Goal: Book appointment/travel/reservation

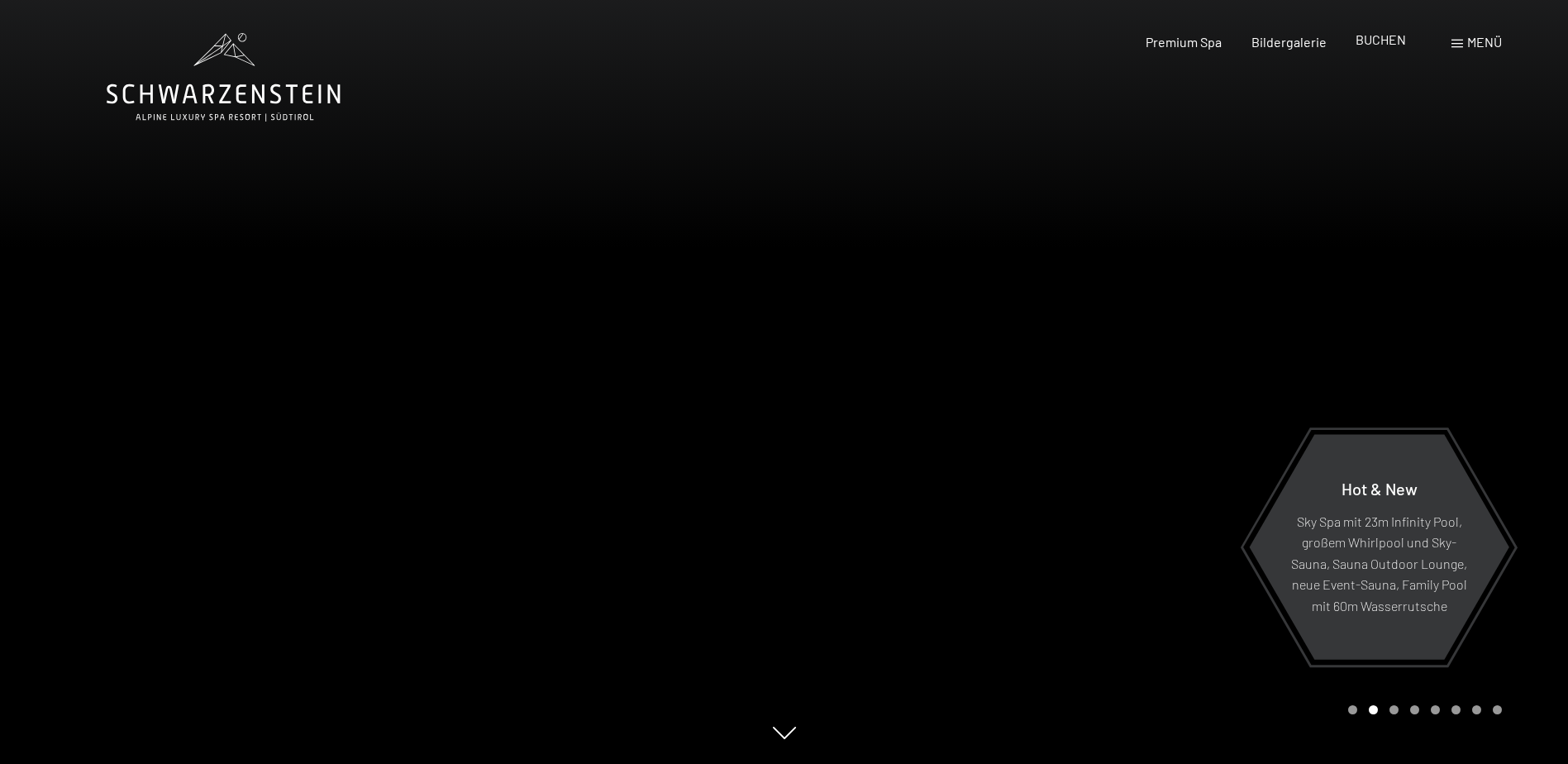
click at [1372, 43] on span "BUCHEN" at bounding box center [1381, 39] width 51 height 16
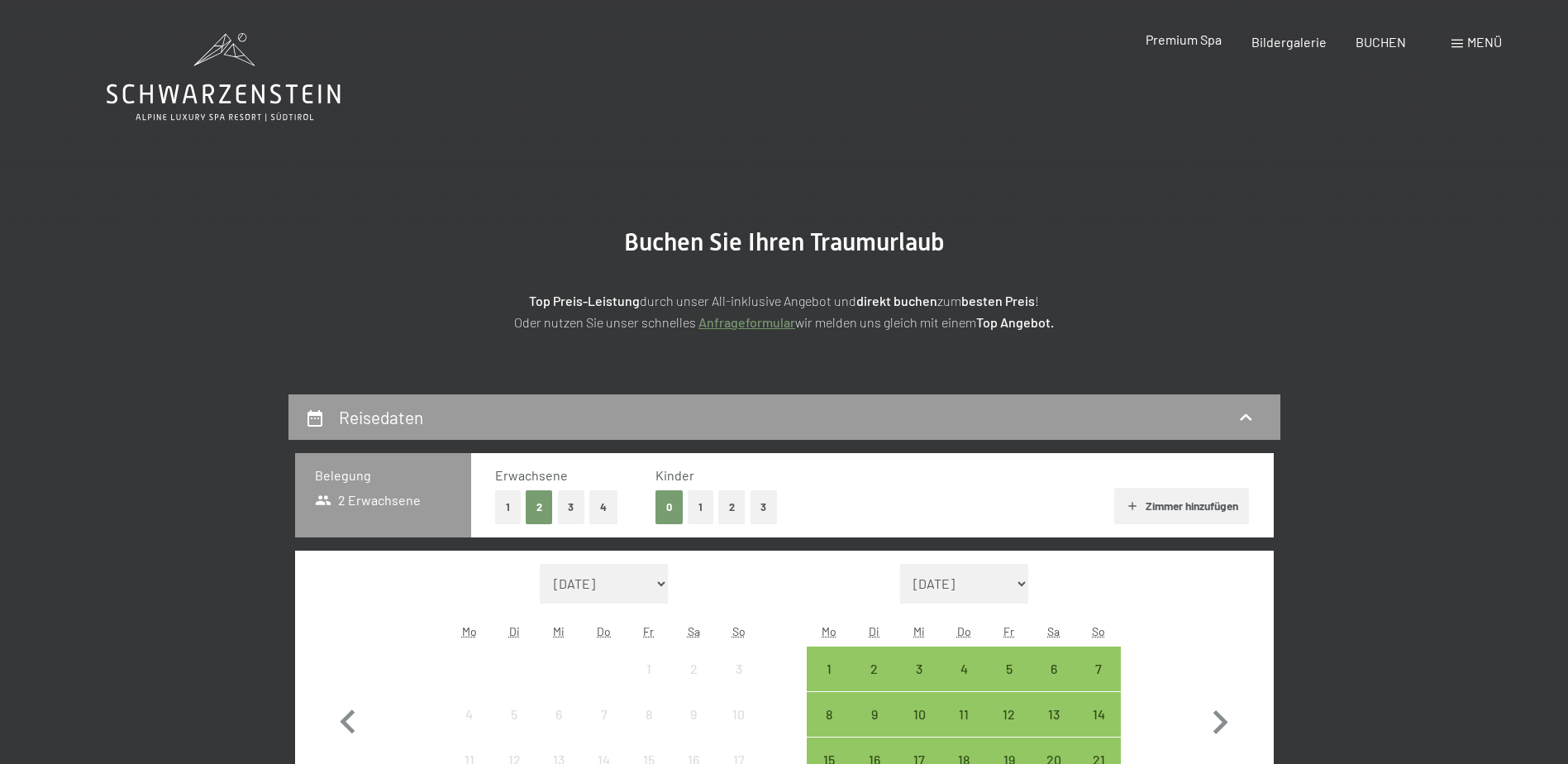
click at [1181, 35] on span "Premium Spa" at bounding box center [1183, 39] width 76 height 16
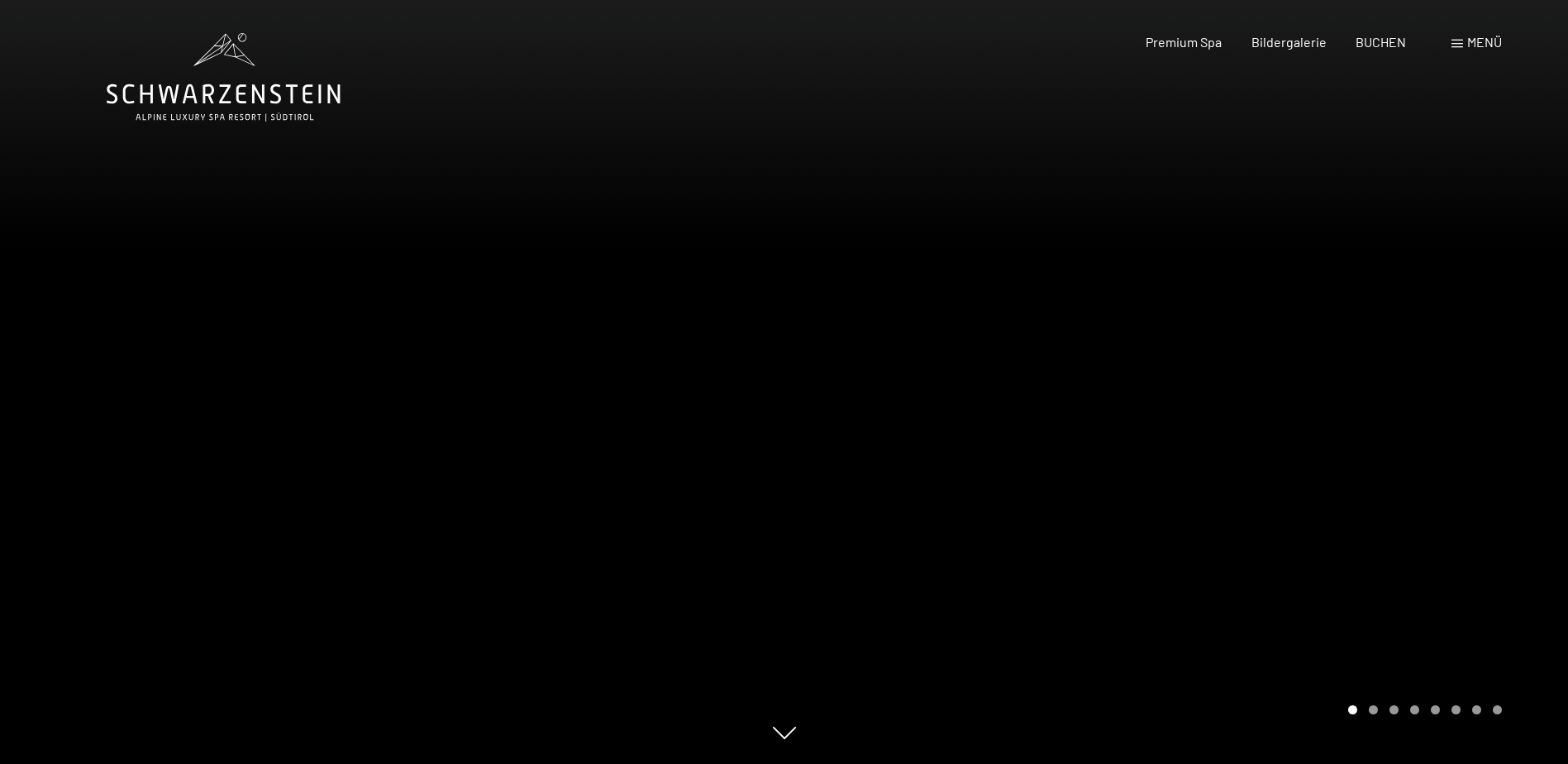
click at [1467, 39] on span "Menü" at bounding box center [1484, 42] width 35 height 16
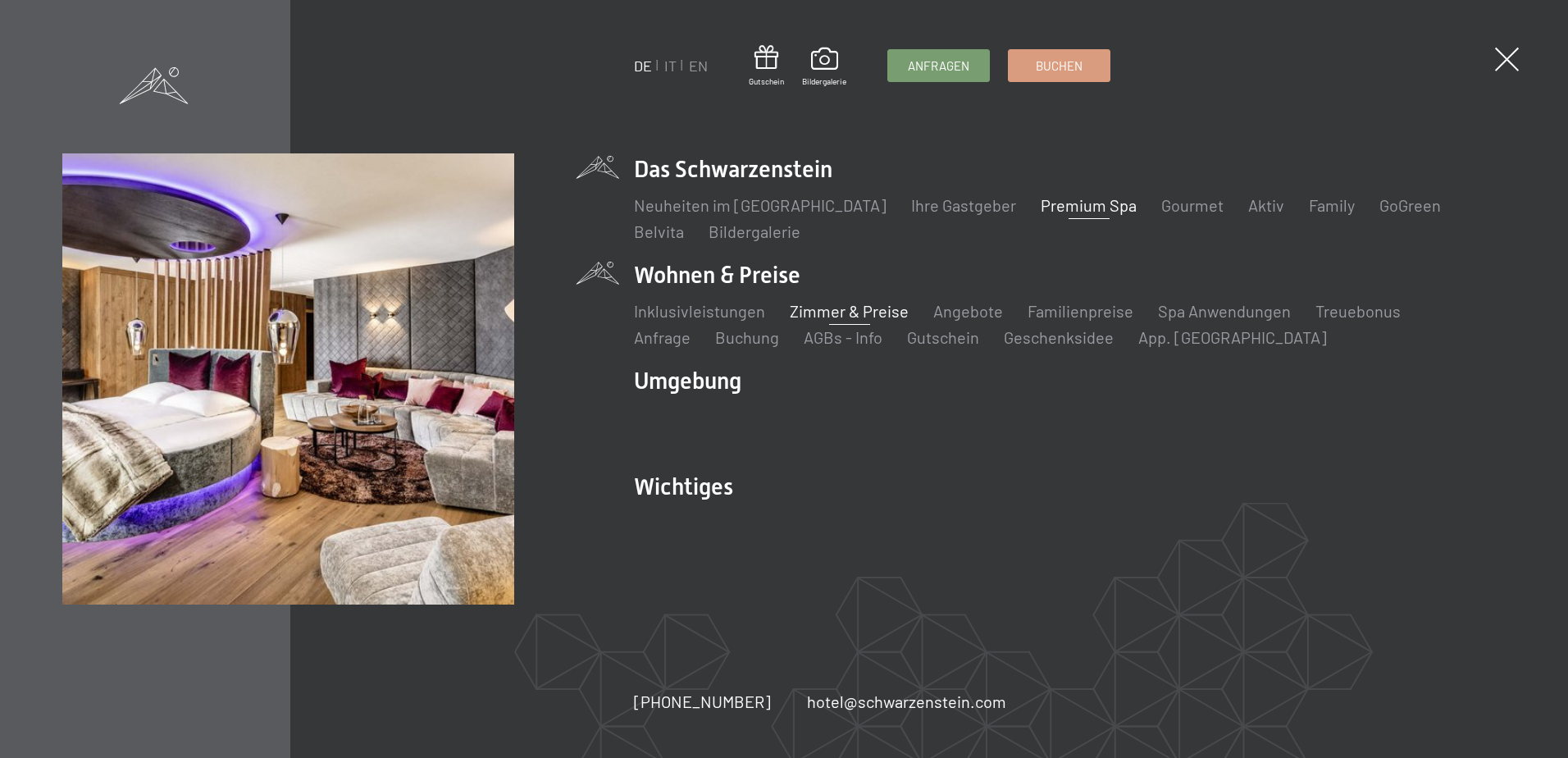
click at [842, 310] on link "Zimmer & Preise" at bounding box center [849, 310] width 119 height 19
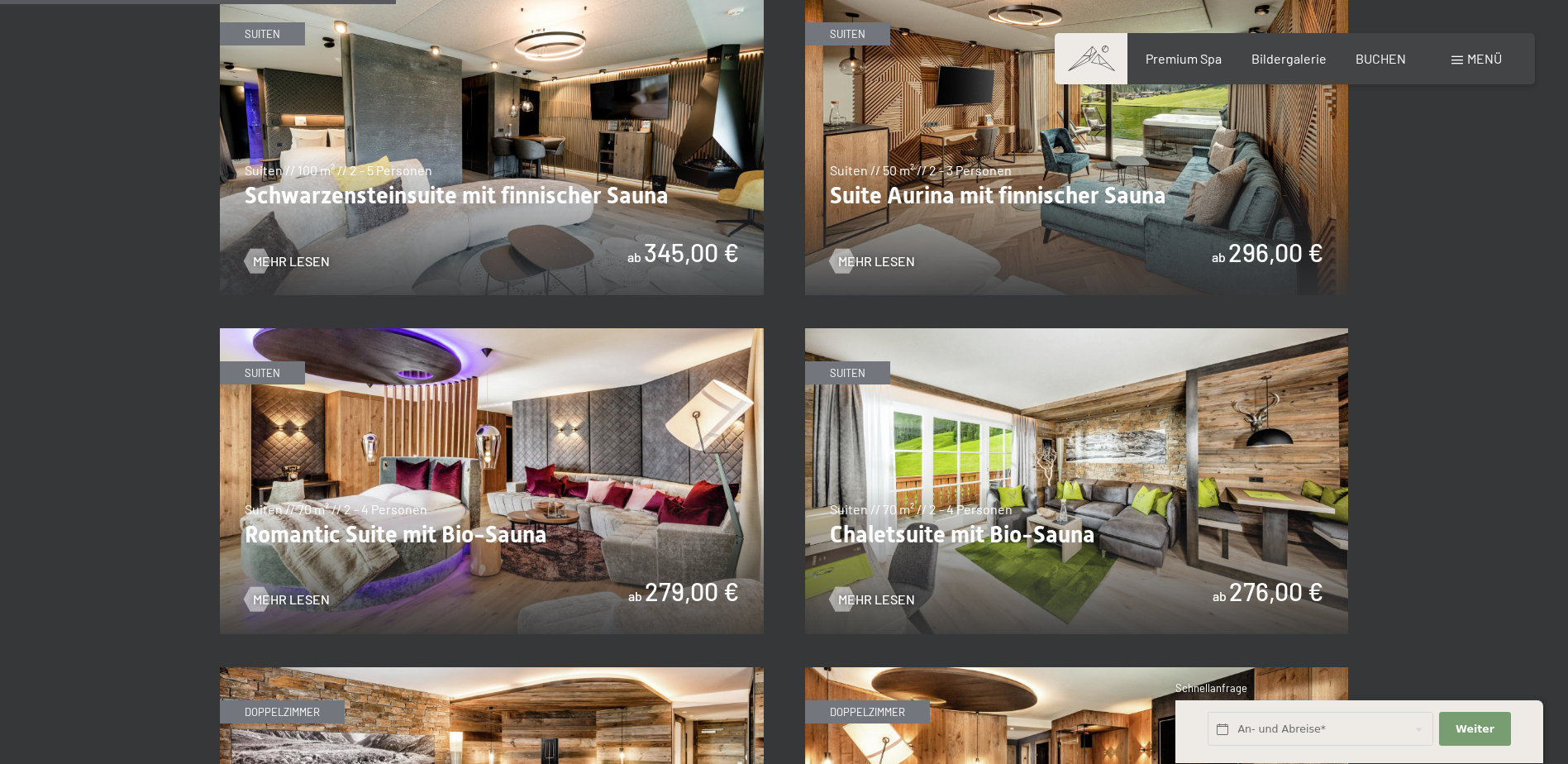
scroll to position [1487, 0]
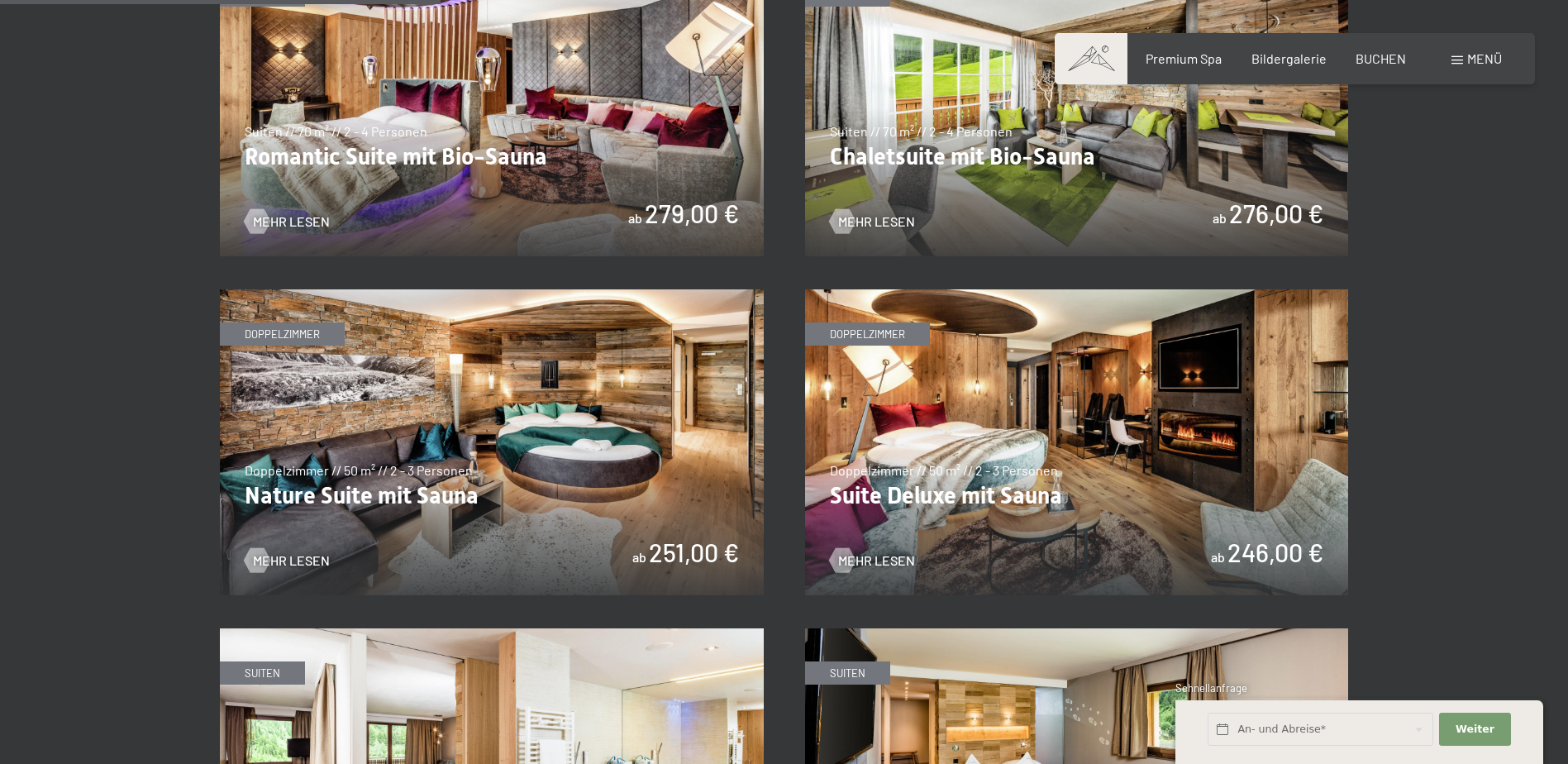
click at [973, 422] on img at bounding box center [1077, 442] width 544 height 306
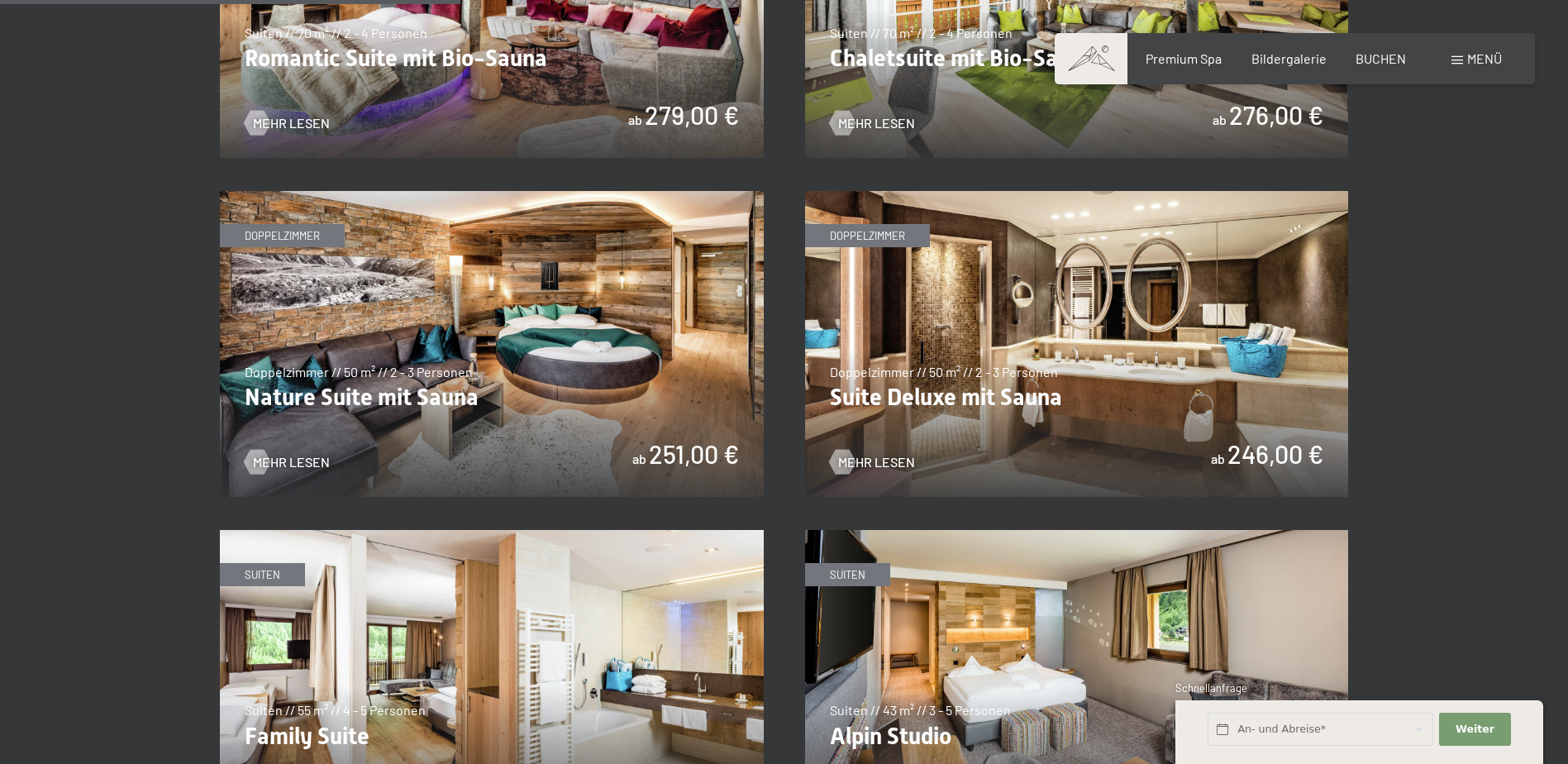
scroll to position [1736, 0]
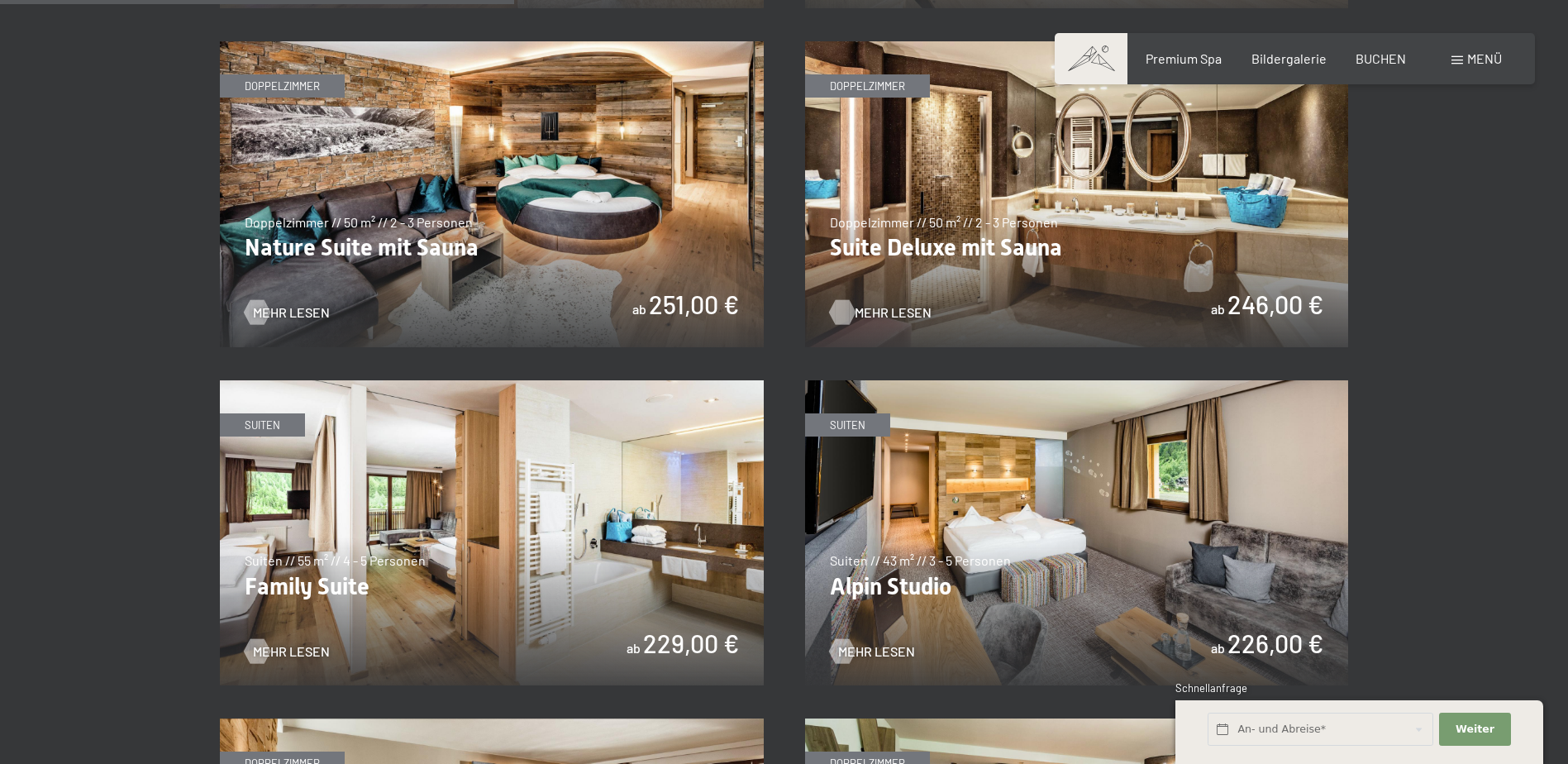
click at [873, 306] on span "Mehr Lesen" at bounding box center [893, 312] width 77 height 19
